Goal: Task Accomplishment & Management: Use online tool/utility

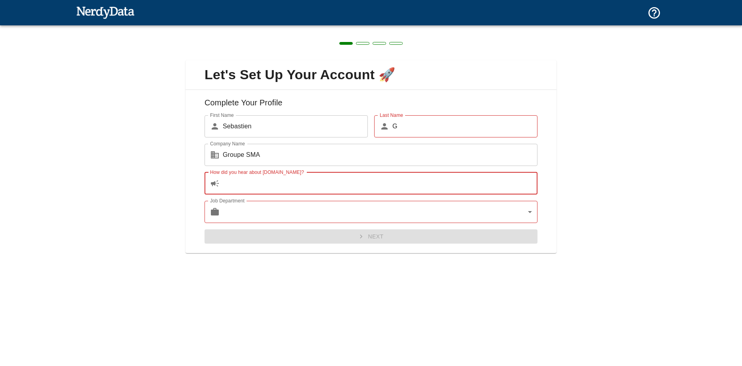
click at [328, 181] on input "How did you hear about [DOMAIN_NAME]?" at bounding box center [380, 183] width 315 height 22
click at [339, 181] on input "How did you hear about [DOMAIN_NAME]?" at bounding box center [380, 183] width 315 height 22
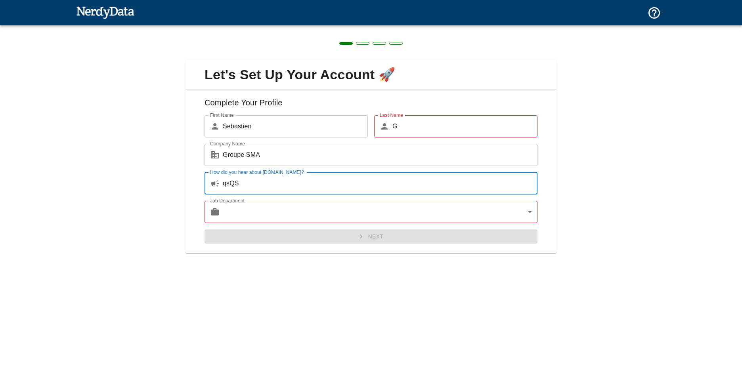
type input "qsQS"
click at [316, 28] on body "Technologies Domains Pricing Products Create a Report Create a list of websites…" at bounding box center [371, 14] width 742 height 28
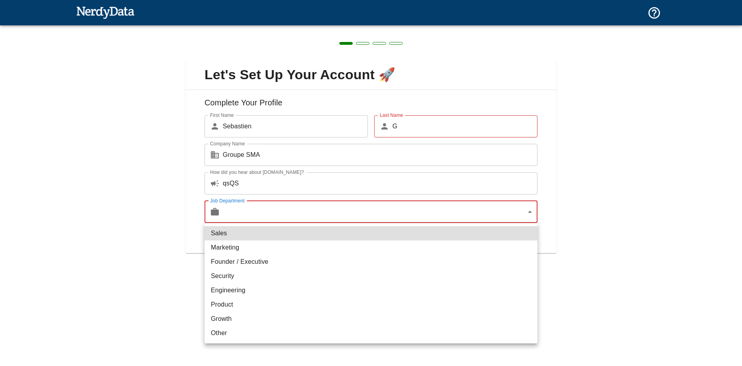
click at [297, 278] on li "Security" at bounding box center [370, 276] width 333 height 14
type input "security"
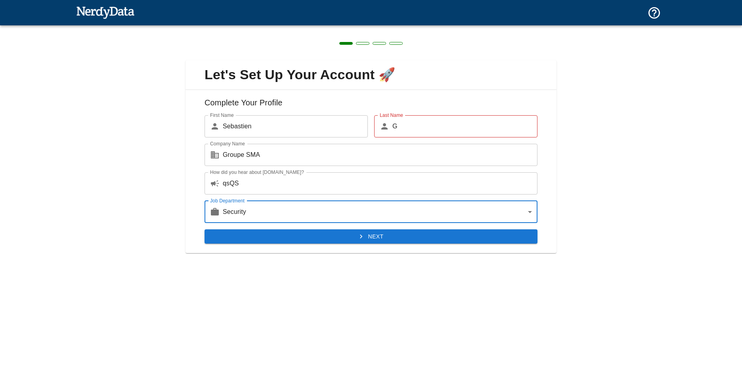
click at [343, 234] on button "Next" at bounding box center [370, 236] width 333 height 15
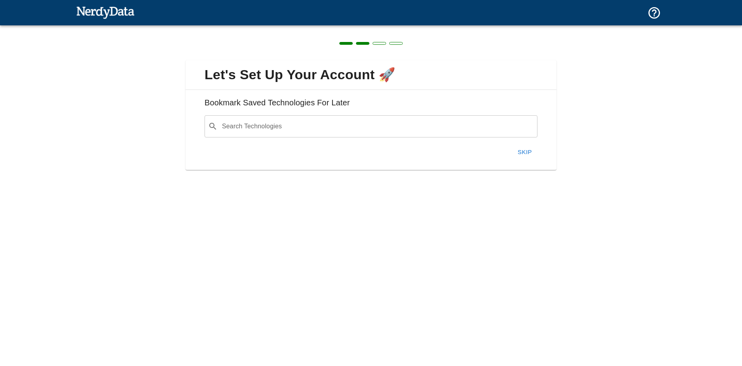
click at [325, 130] on input "Search Technologies" at bounding box center [377, 126] width 313 height 15
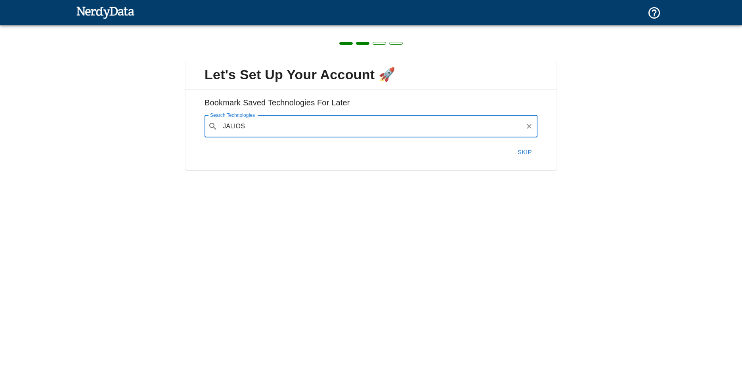
type input "JALIOS"
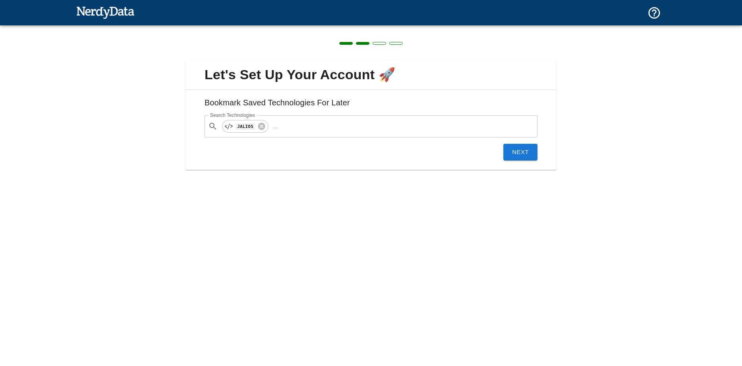
click at [512, 153] on button "Next" at bounding box center [520, 152] width 34 height 17
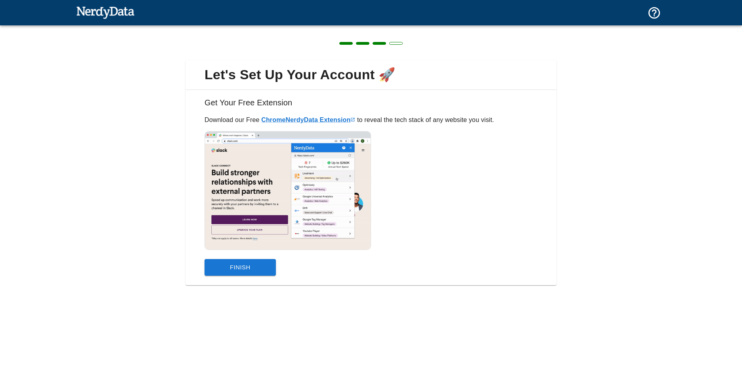
click at [224, 266] on button "Finish" at bounding box center [239, 267] width 71 height 17
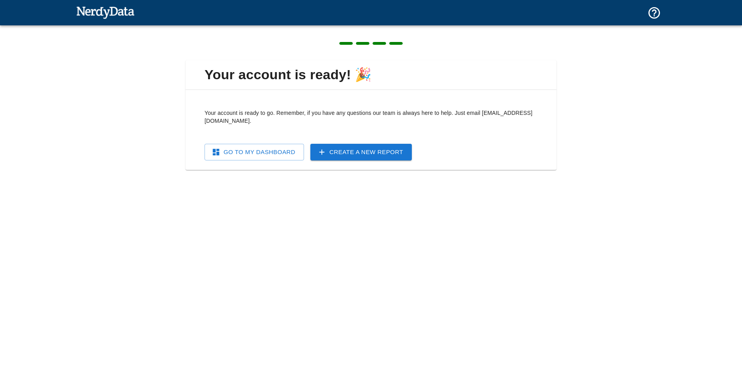
click at [336, 151] on link "Create a New Report" at bounding box center [360, 152] width 101 height 17
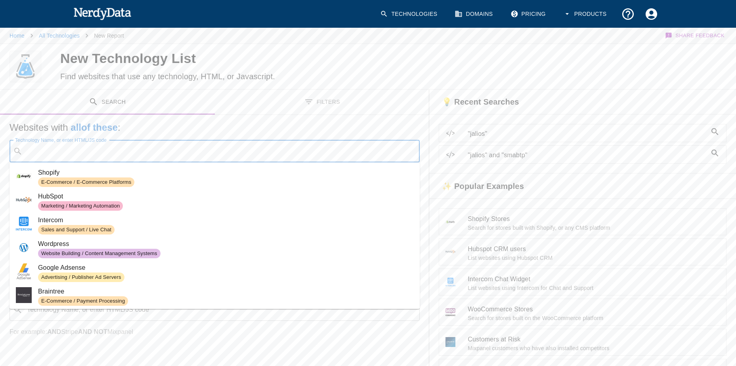
click at [163, 154] on input "Technology Name, or enter HTML/JS code" at bounding box center [221, 151] width 390 height 15
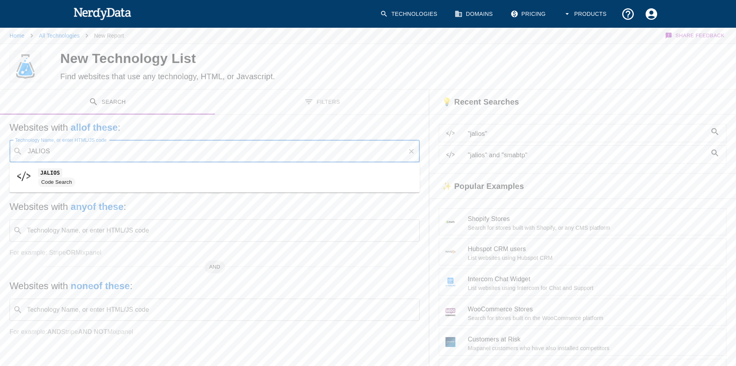
click at [57, 174] on code "JALIOS" at bounding box center [50, 172] width 24 height 8
type input "JALIOS"
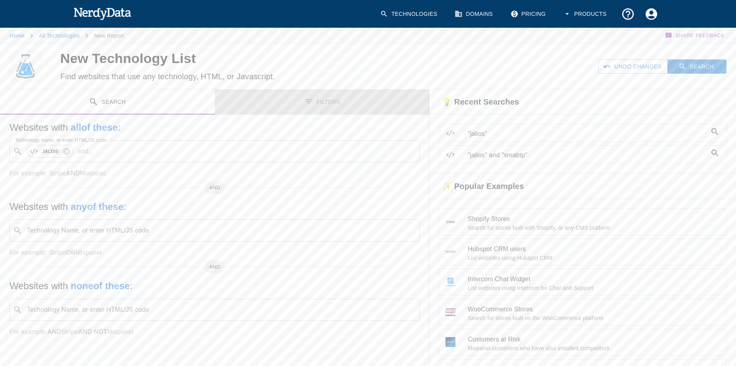
click at [324, 104] on button "Filters" at bounding box center [322, 102] width 215 height 25
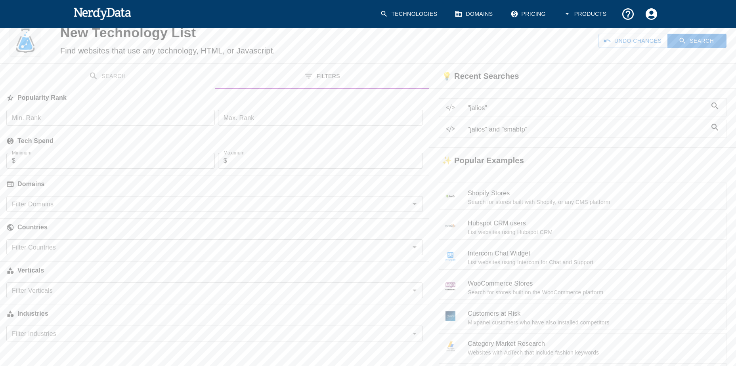
scroll to position [79, 0]
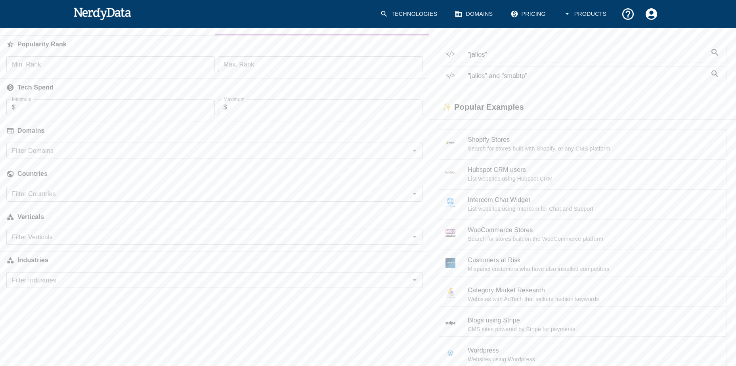
click at [414, 195] on icon "Open" at bounding box center [415, 194] width 10 height 10
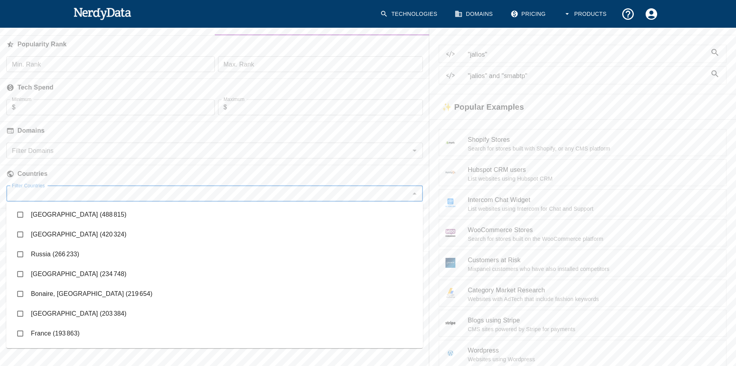
click at [20, 332] on input "checkbox" at bounding box center [20, 333] width 15 height 15
checkbox input "true"
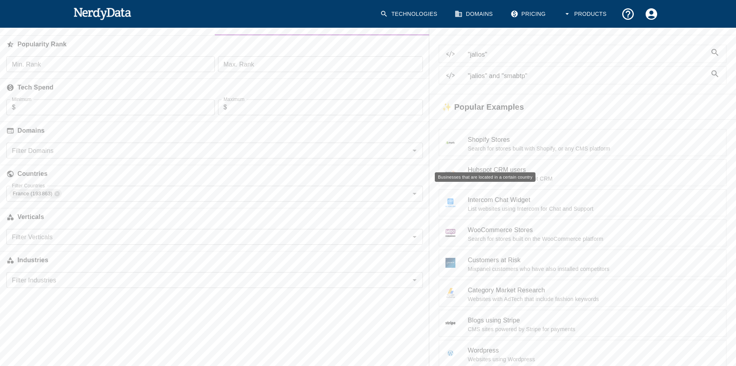
click at [168, 169] on h6 "Countries" at bounding box center [214, 173] width 429 height 17
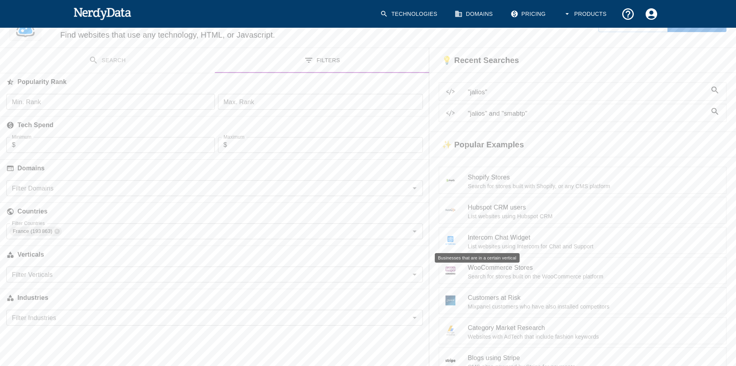
scroll to position [0, 0]
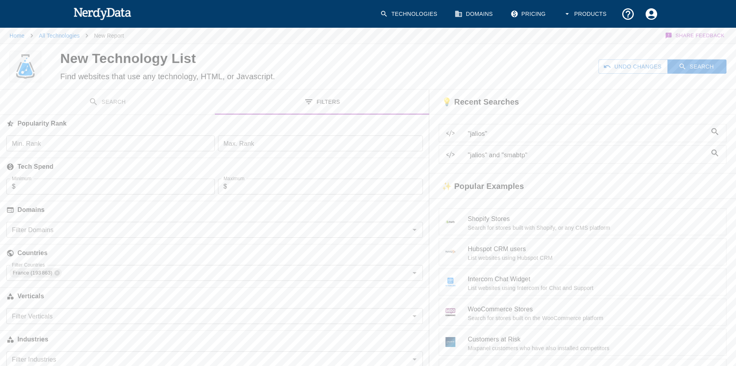
click at [415, 231] on icon "Open" at bounding box center [415, 230] width 10 height 10
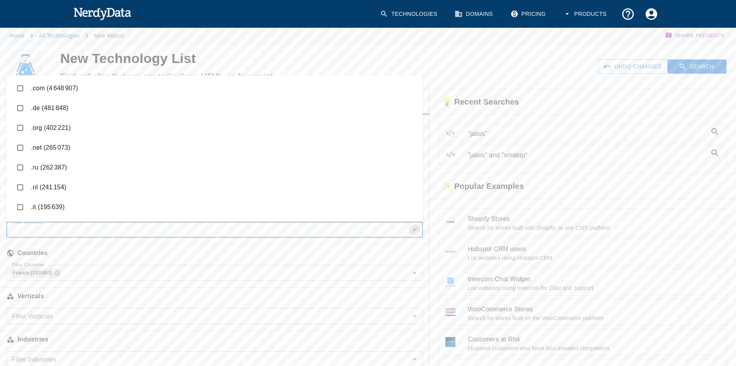
click at [415, 231] on icon "Close" at bounding box center [415, 230] width 10 height 10
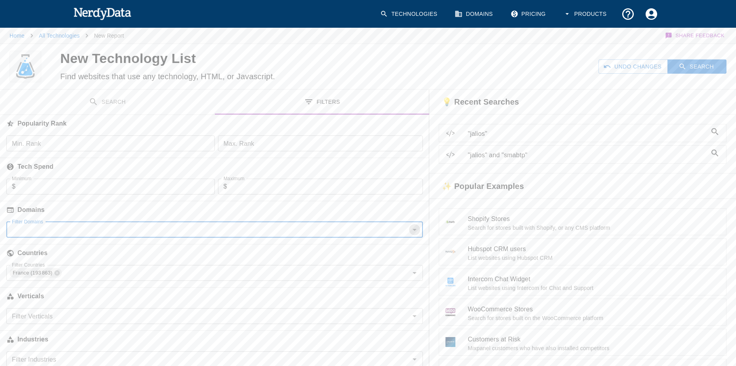
click at [415, 231] on icon "Open" at bounding box center [415, 230] width 10 height 10
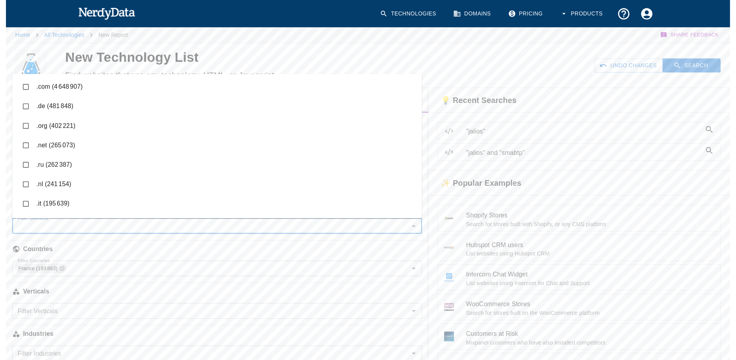
scroll to position [40, 0]
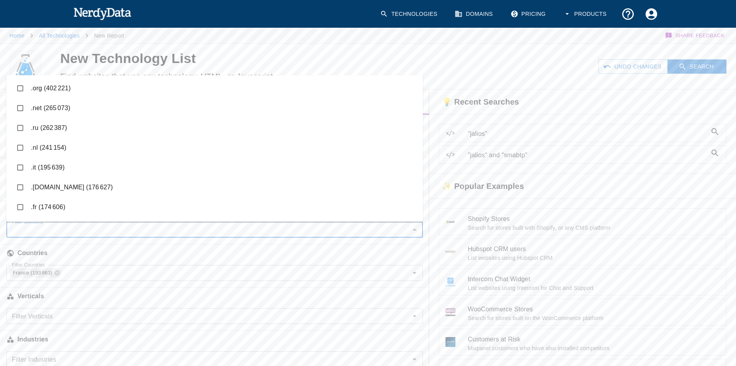
click at [18, 208] on input "checkbox" at bounding box center [20, 207] width 15 height 15
checkbox input "true"
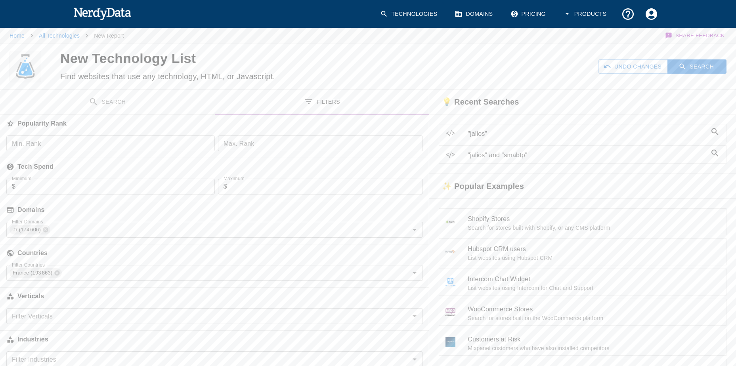
click at [172, 242] on div "Countries" at bounding box center [214, 251] width 429 height 27
click at [707, 65] on button "Search" at bounding box center [696, 66] width 59 height 15
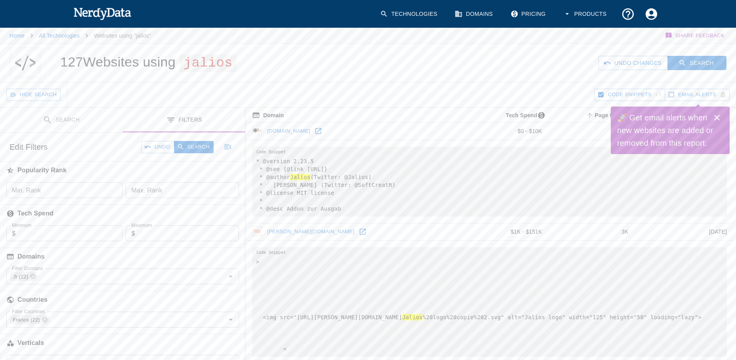
click at [719, 118] on icon "Close" at bounding box center [717, 118] width 10 height 10
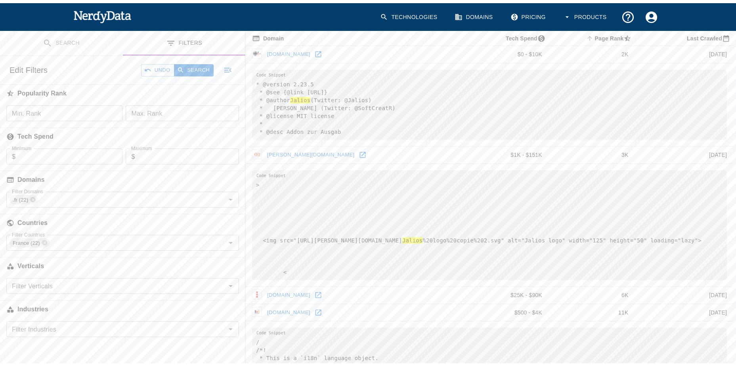
scroll to position [80, 0]
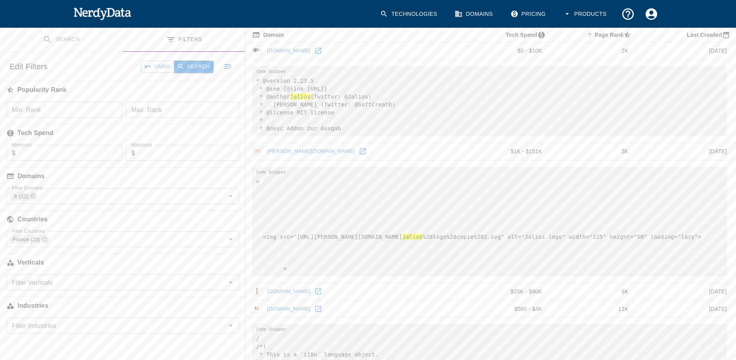
click at [200, 67] on button "Search" at bounding box center [194, 67] width 40 height 12
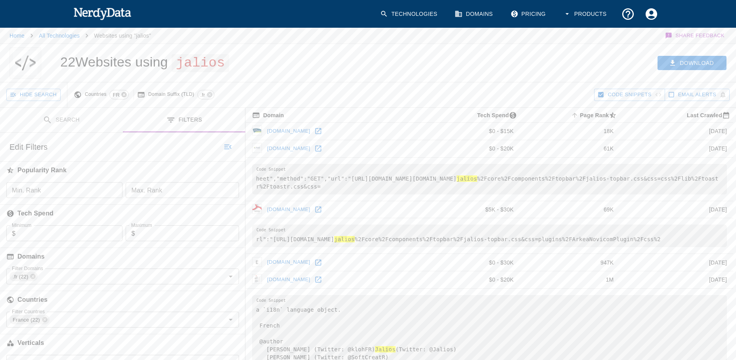
click at [121, 95] on icon at bounding box center [124, 95] width 6 height 6
drag, startPoint x: 191, startPoint y: 147, endPoint x: 231, endPoint y: 132, distance: 41.7
click at [192, 147] on button "Search" at bounding box center [194, 147] width 40 height 12
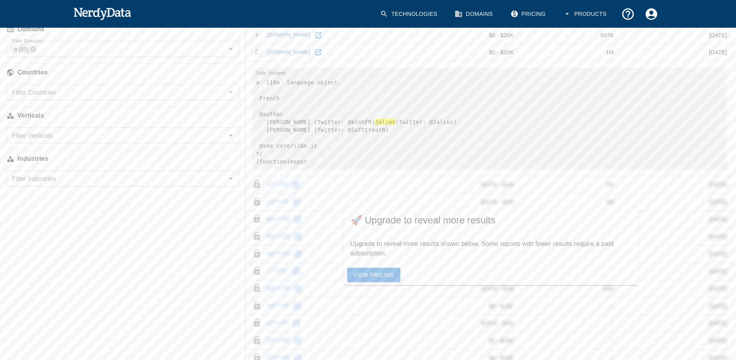
scroll to position [183, 0]
